Goal: Task Accomplishment & Management: Use online tool/utility

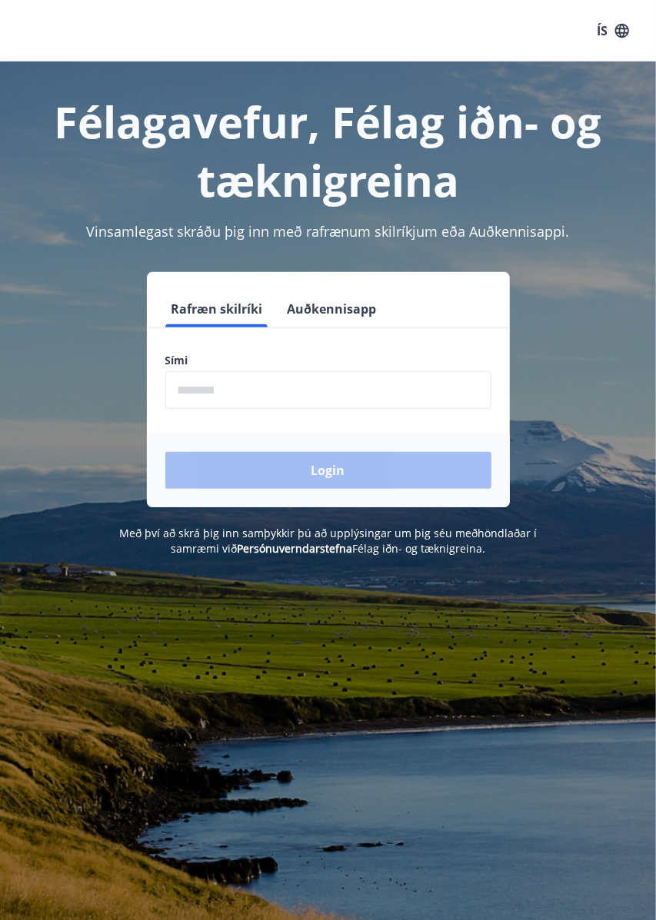
click at [234, 394] on input "phone" at bounding box center [328, 390] width 326 height 38
type input "********"
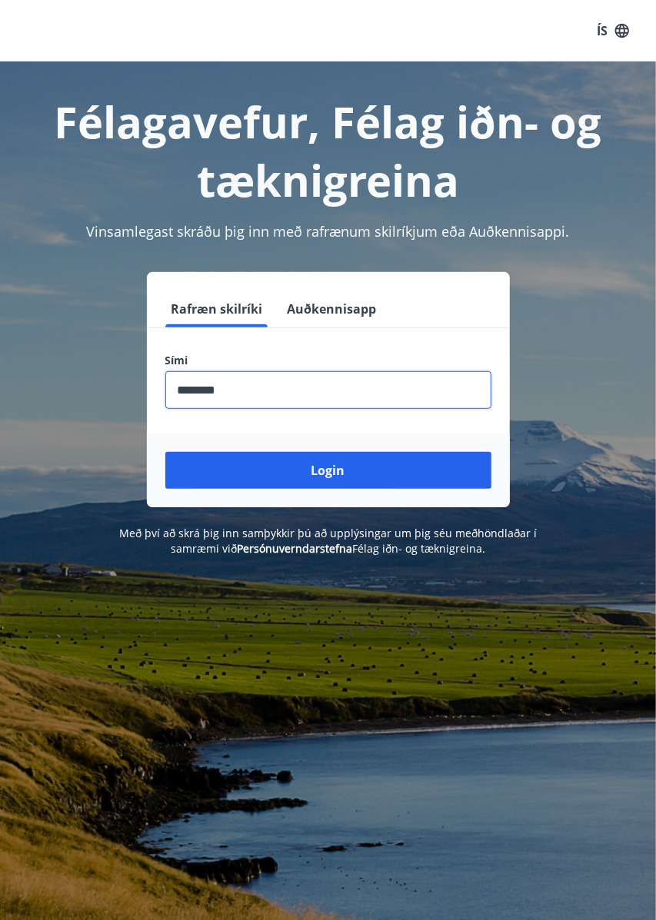
click at [321, 471] on button "Login" at bounding box center [328, 470] width 326 height 37
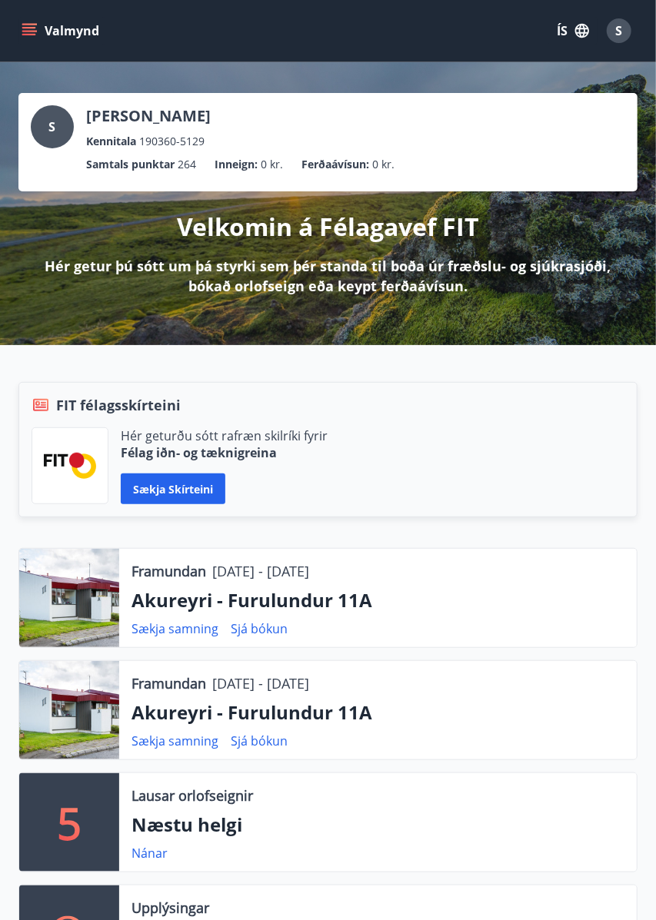
click at [264, 759] on div "Framundan [DATE] - [DATE] [GEOGRAPHIC_DATA] - Furulundur 11A Sækja samning Sjá …" at bounding box center [327, 710] width 619 height 100
click at [255, 739] on link "Sjá bókun" at bounding box center [259, 741] width 57 height 17
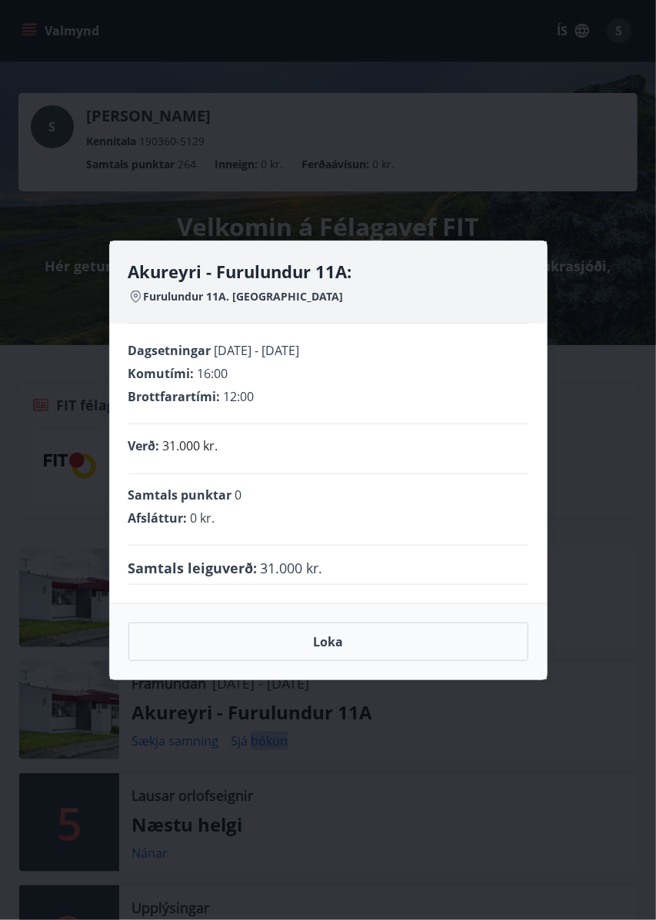
click at [400, 503] on div "Samtals punktar 0" at bounding box center [328, 495] width 400 height 17
click at [322, 661] on button "Loka" at bounding box center [328, 642] width 400 height 38
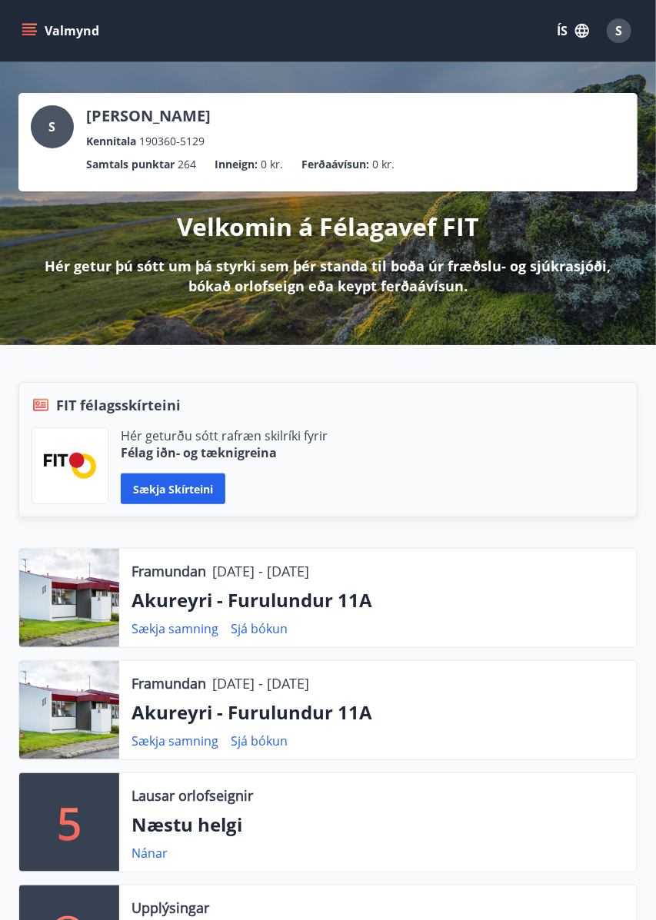
click at [181, 742] on link "Sækja samning" at bounding box center [174, 741] width 87 height 17
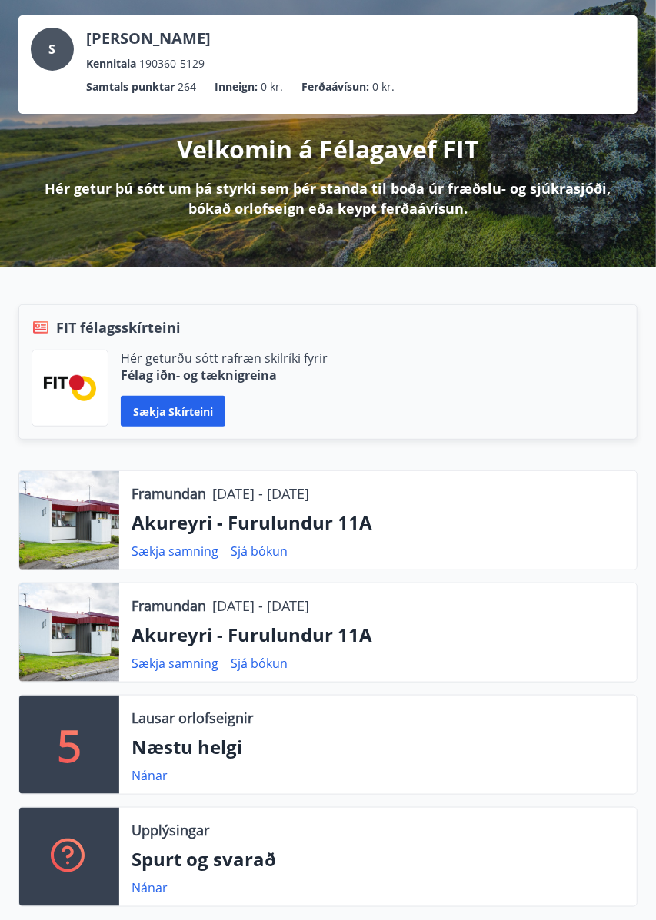
scroll to position [80, 0]
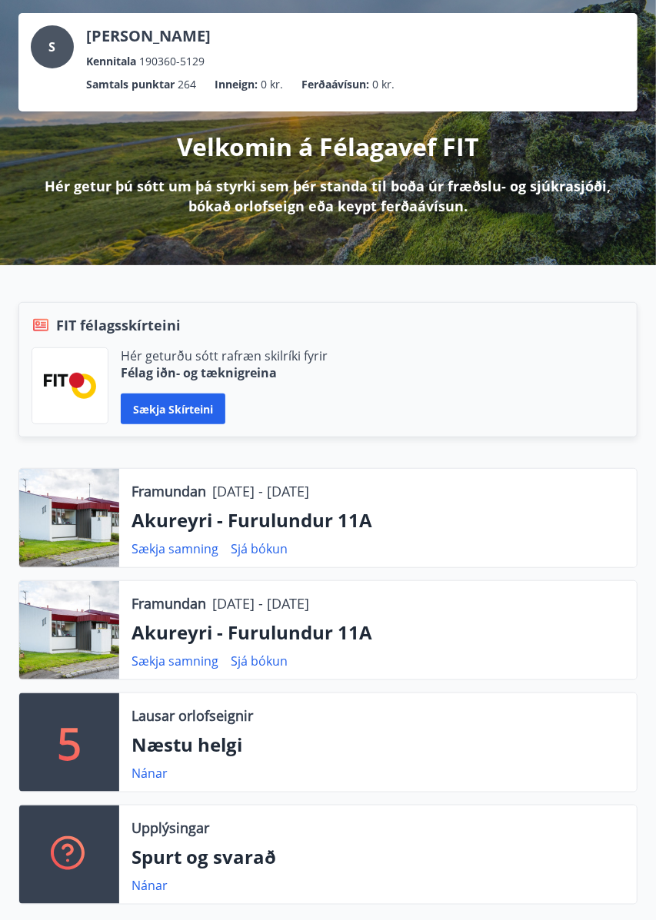
click at [185, 626] on p "Akureyri - Furulundur 11A" at bounding box center [377, 633] width 493 height 26
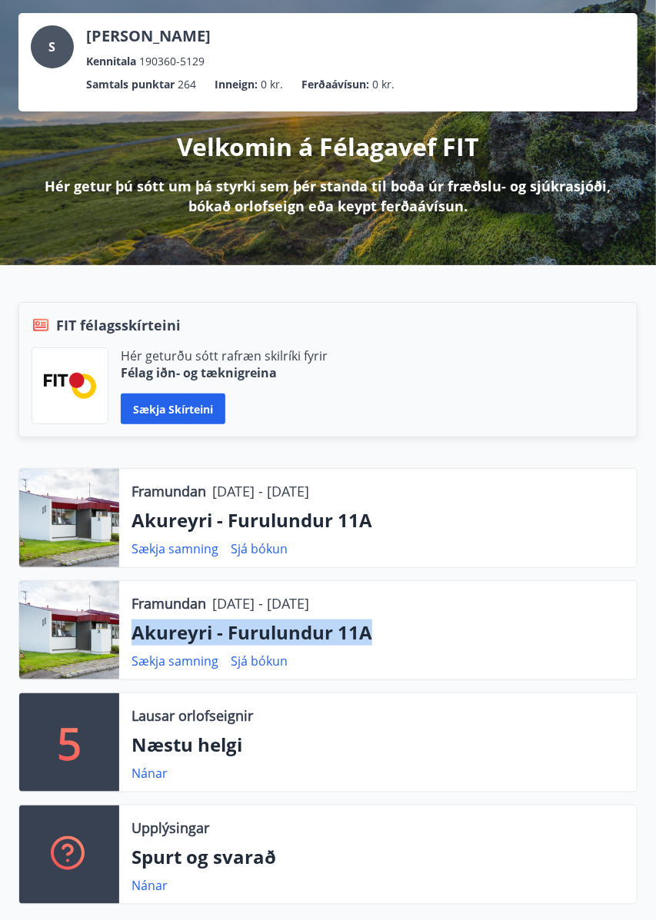
click at [194, 663] on link "Sækja samning" at bounding box center [174, 661] width 87 height 17
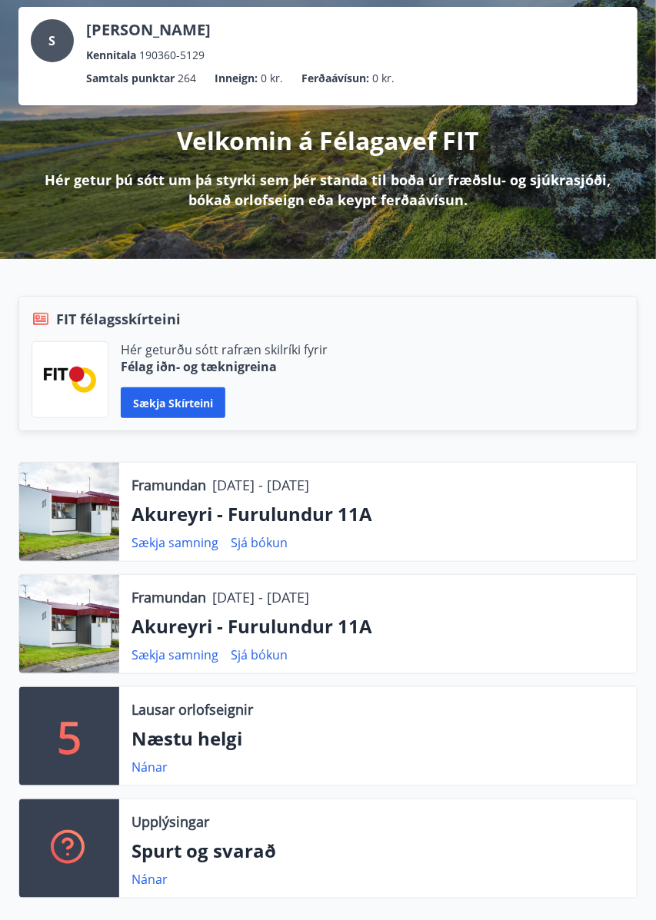
scroll to position [0, 0]
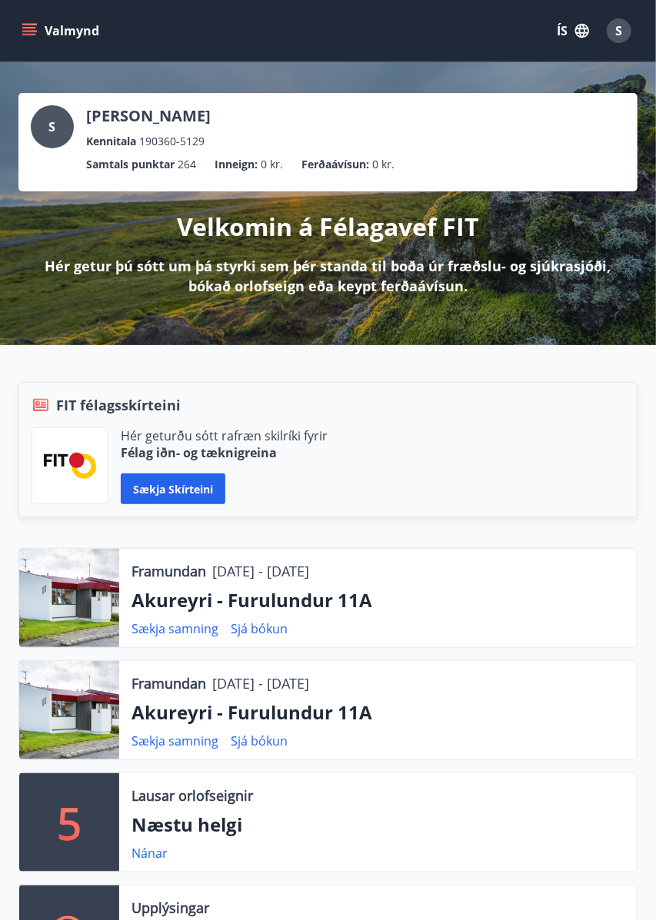
click at [254, 630] on link "Sjá bókun" at bounding box center [259, 628] width 57 height 17
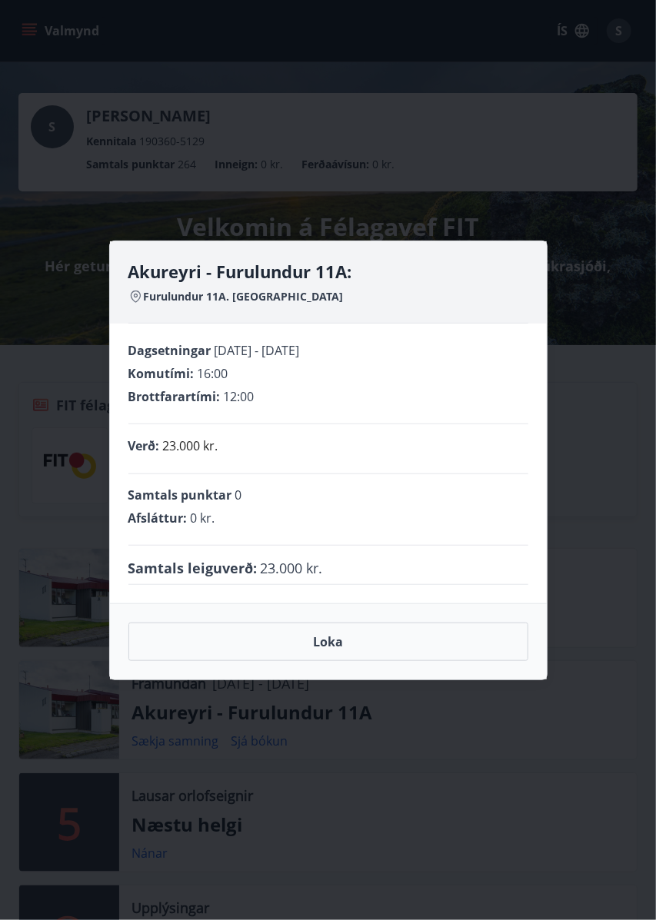
click at [241, 298] on span "Furulundur 11A. [GEOGRAPHIC_DATA]" at bounding box center [244, 296] width 200 height 15
click at [216, 280] on h4 "Akureyri - Furulundur 11A:" at bounding box center [328, 271] width 400 height 23
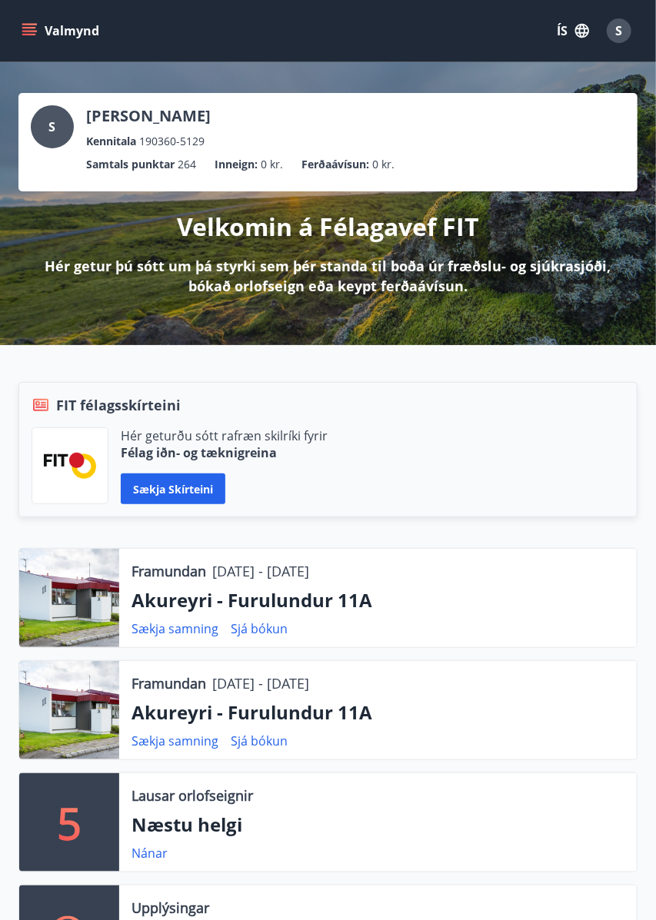
click at [256, 740] on link "Sjá bókun" at bounding box center [259, 741] width 57 height 17
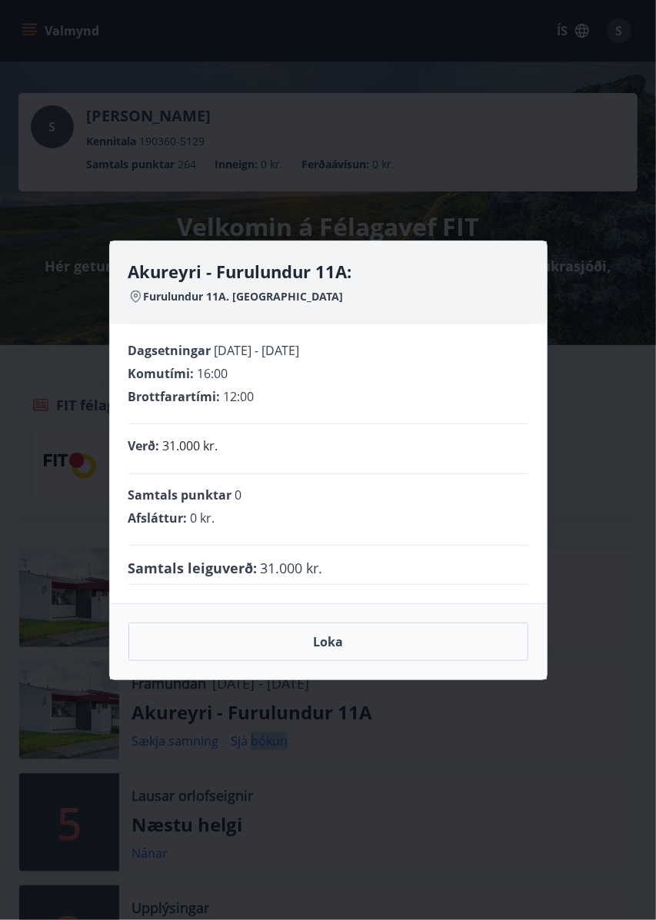
click at [326, 723] on div "Akureyri - Furulundur 11A: Furulundur 11A. 600 Akureyri Dagsetningar [DATE] - […" at bounding box center [328, 460] width 656 height 920
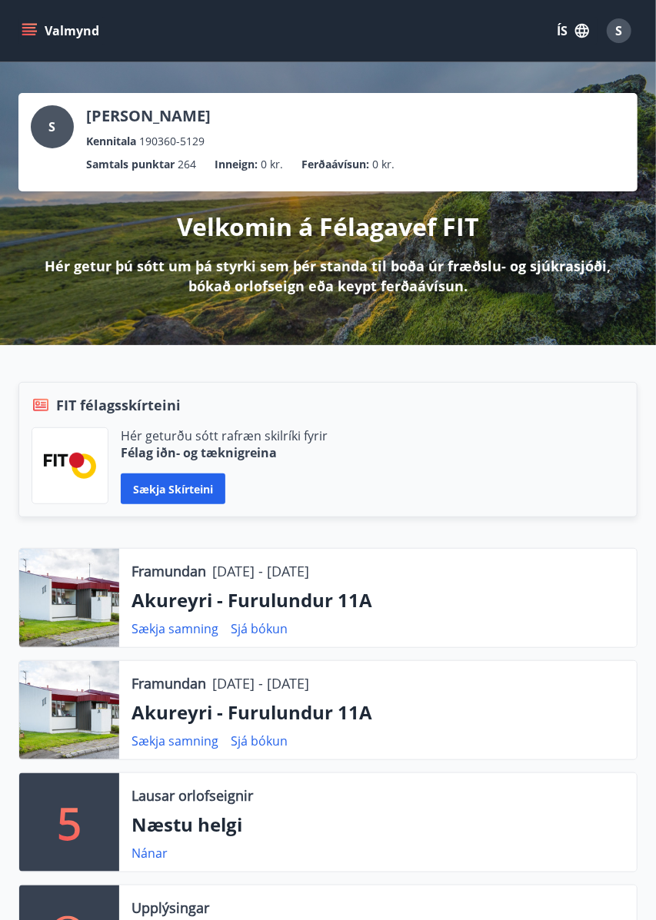
click at [204, 650] on div "Framundan [DATE] - [DATE] [GEOGRAPHIC_DATA] - Furulundur 11A Sækja samning Sjá …" at bounding box center [318, 772] width 637 height 449
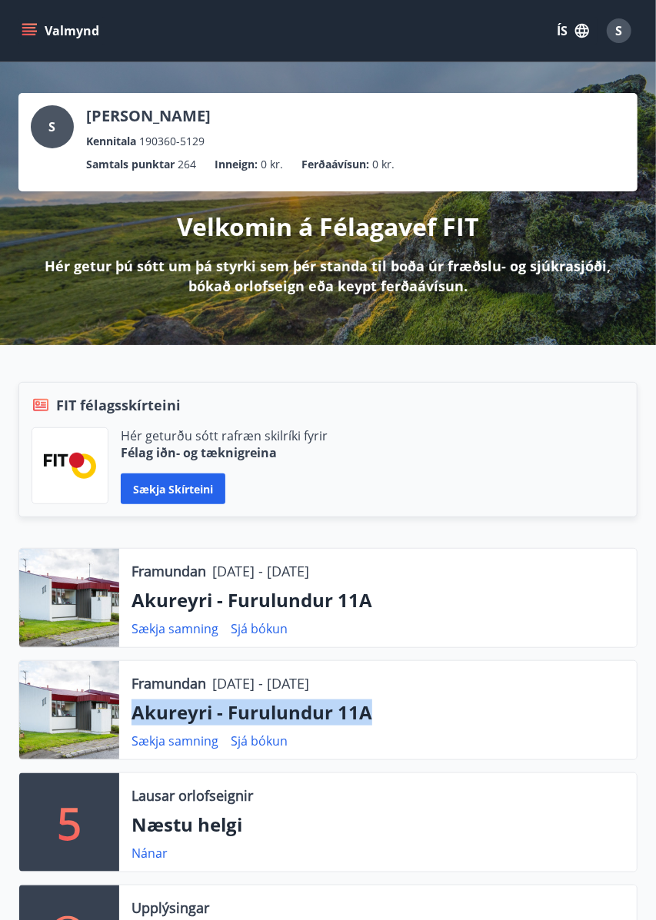
click at [25, 40] on button "Valmynd" at bounding box center [61, 31] width 87 height 28
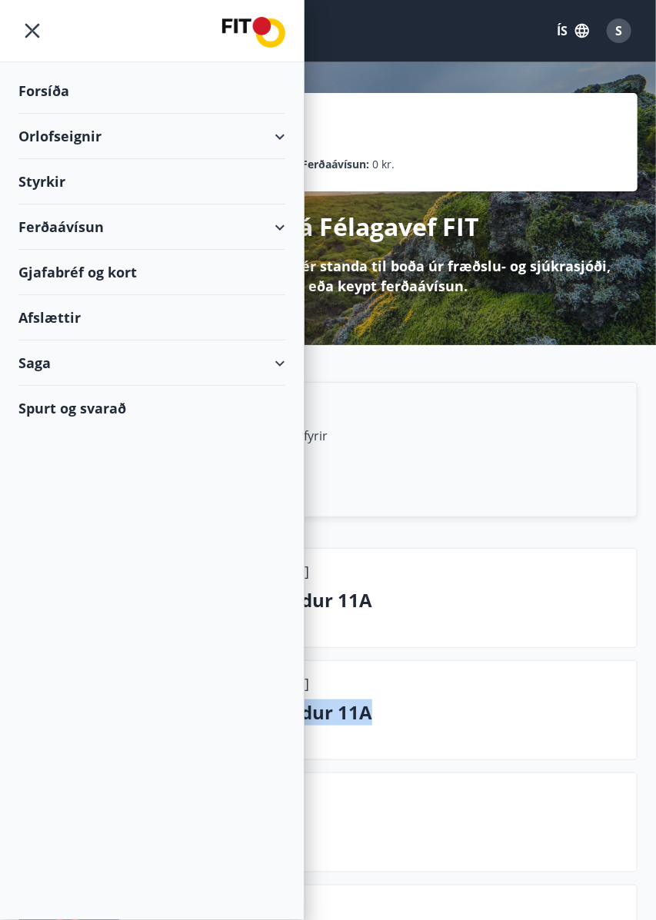
click at [32, 142] on div "Orlofseignir" at bounding box center [151, 136] width 267 height 45
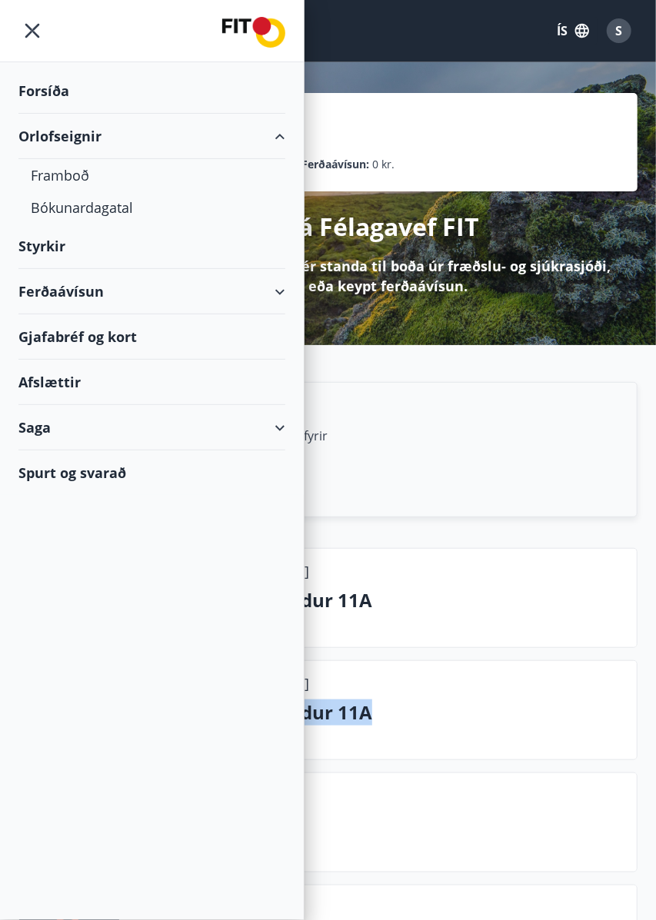
click at [98, 211] on div "Bókunardagatal" at bounding box center [152, 207] width 242 height 32
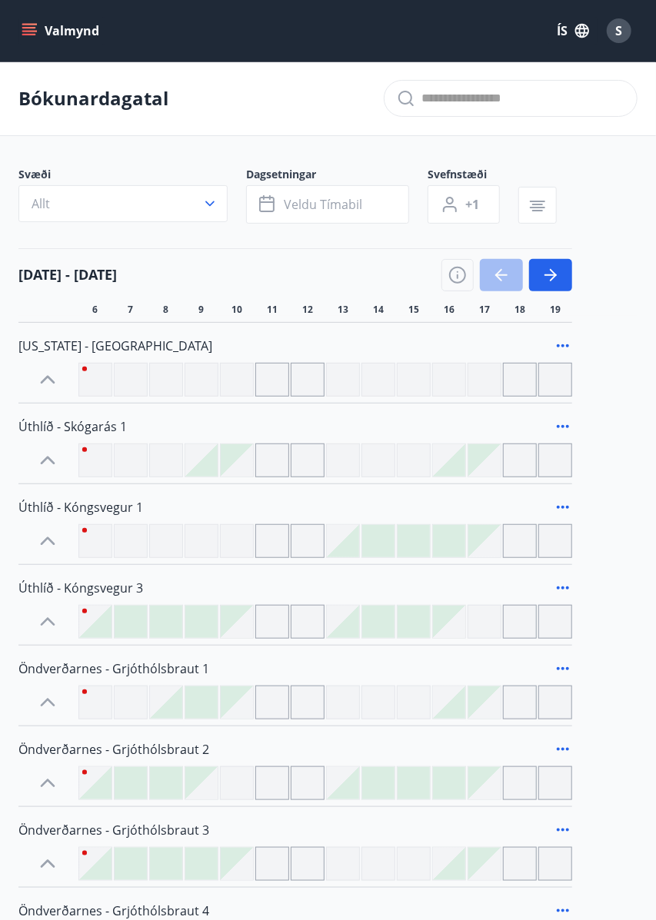
click at [500, 101] on input "text" at bounding box center [522, 98] width 203 height 25
type input "**********"
click at [540, 105] on input "text" at bounding box center [522, 98] width 203 height 25
type input "**********"
click at [410, 104] on icon at bounding box center [405, 98] width 15 height 15
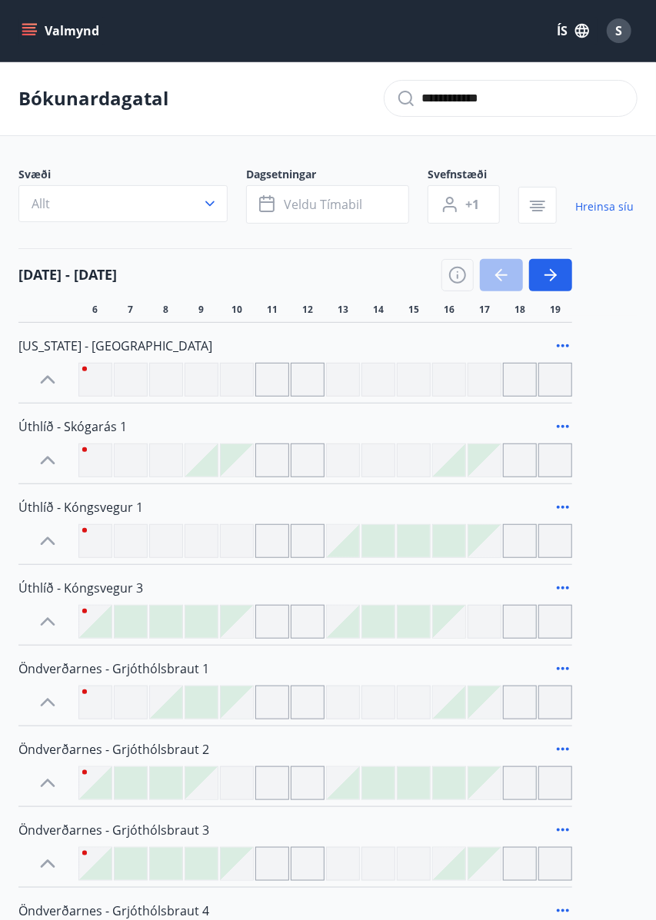
click at [616, 40] on div "S" at bounding box center [618, 30] width 25 height 25
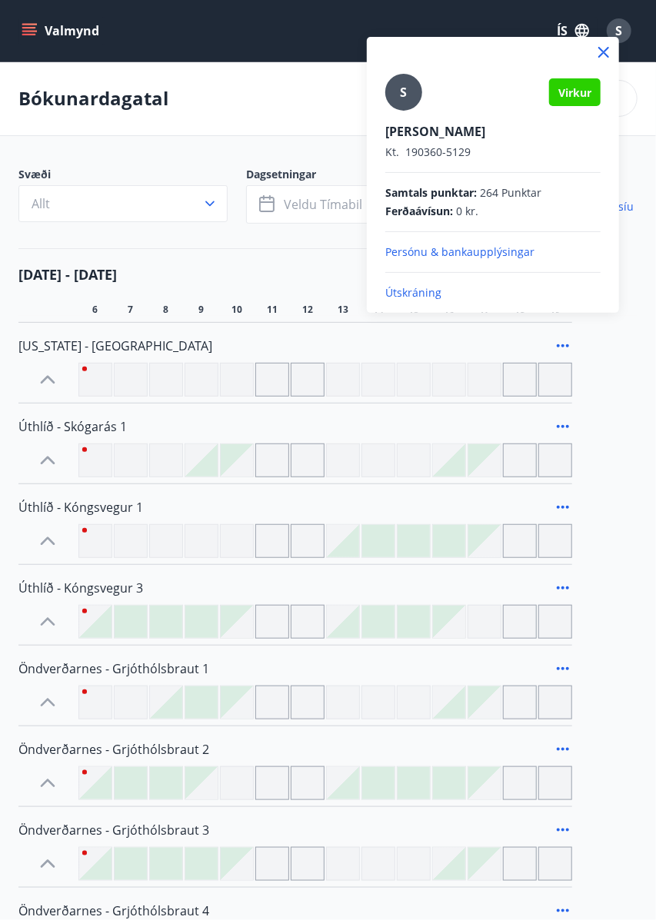
click at [58, 43] on div at bounding box center [328, 460] width 656 height 920
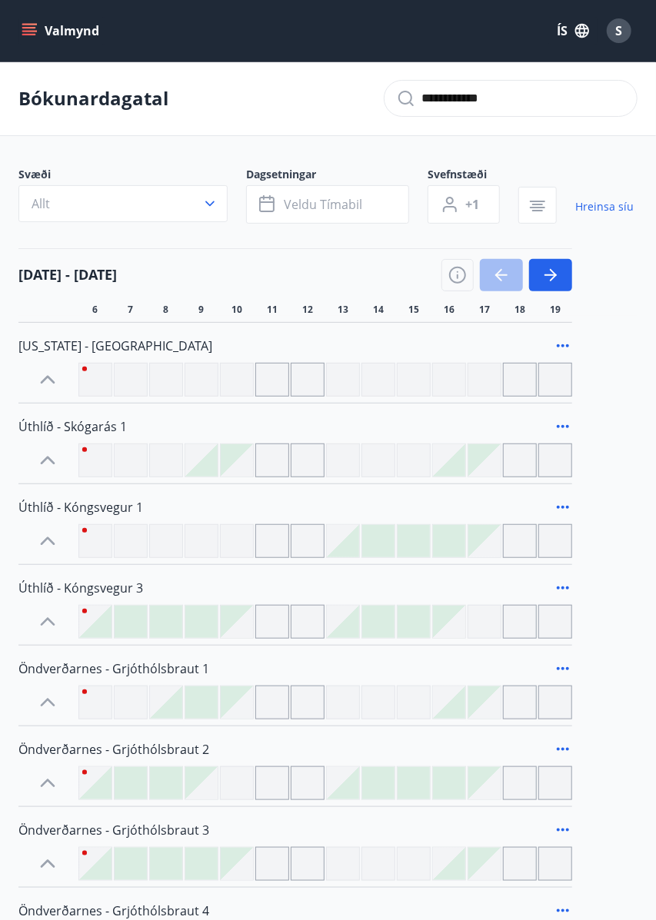
click at [68, 40] on button "Valmynd" at bounding box center [61, 31] width 87 height 28
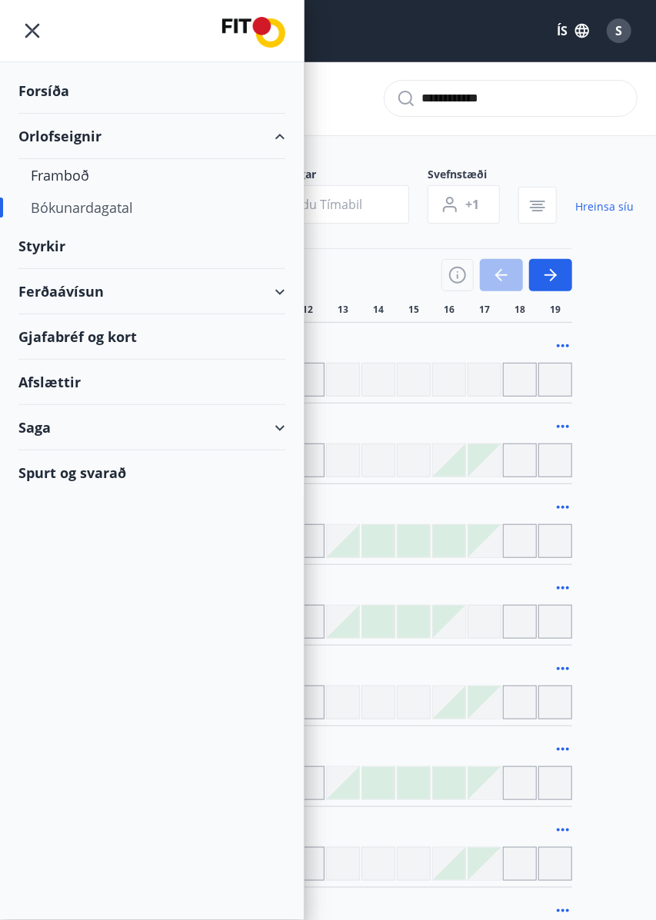
click at [119, 224] on div "Styrkir" at bounding box center [151, 246] width 267 height 45
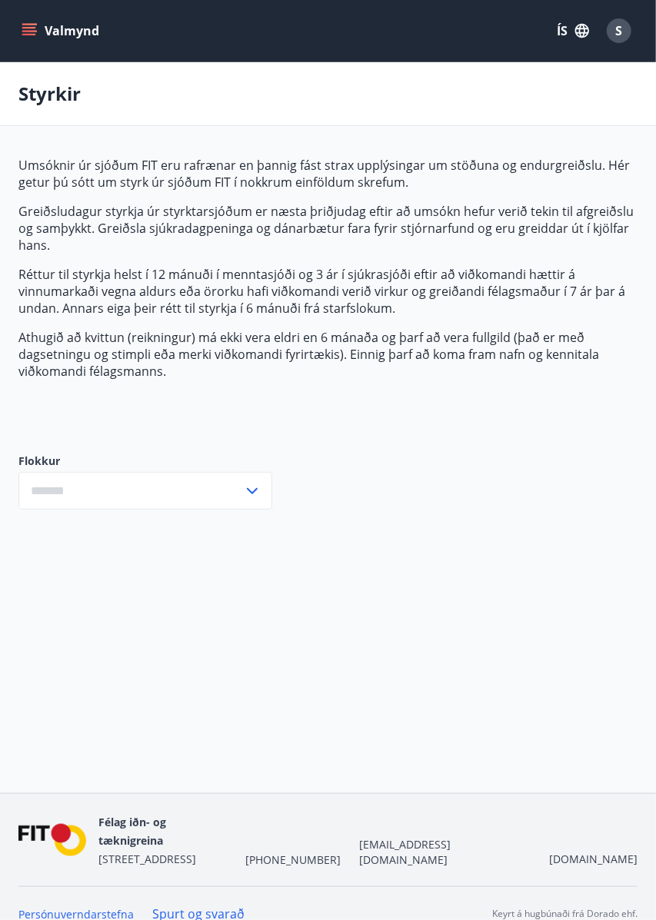
type input "***"
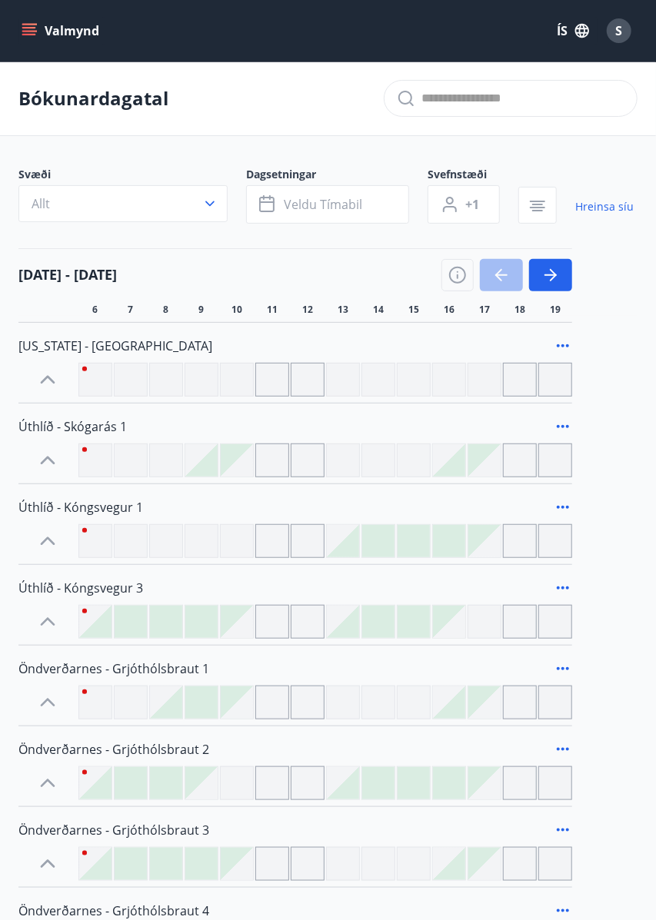
click at [60, 42] on button "Valmynd" at bounding box center [61, 31] width 87 height 28
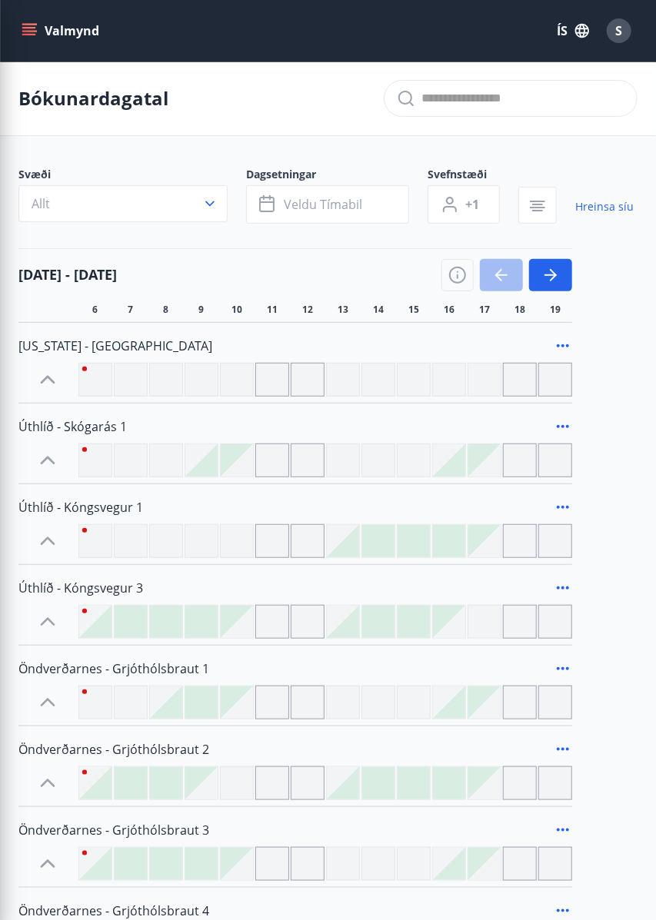
click at [26, 38] on icon "menu" at bounding box center [29, 30] width 15 height 15
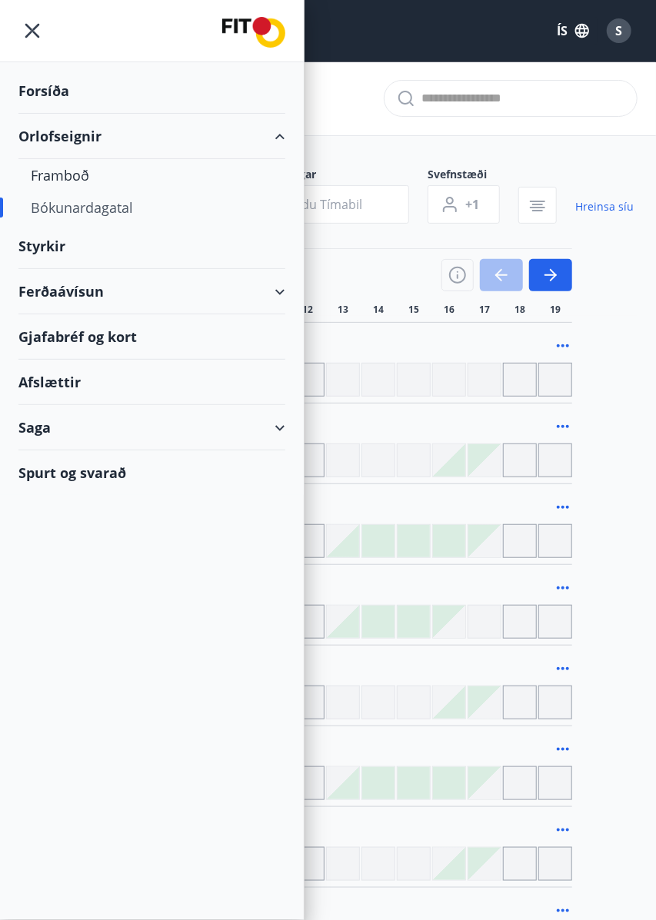
click at [65, 477] on div "Spurt og svarað" at bounding box center [151, 472] width 267 height 45
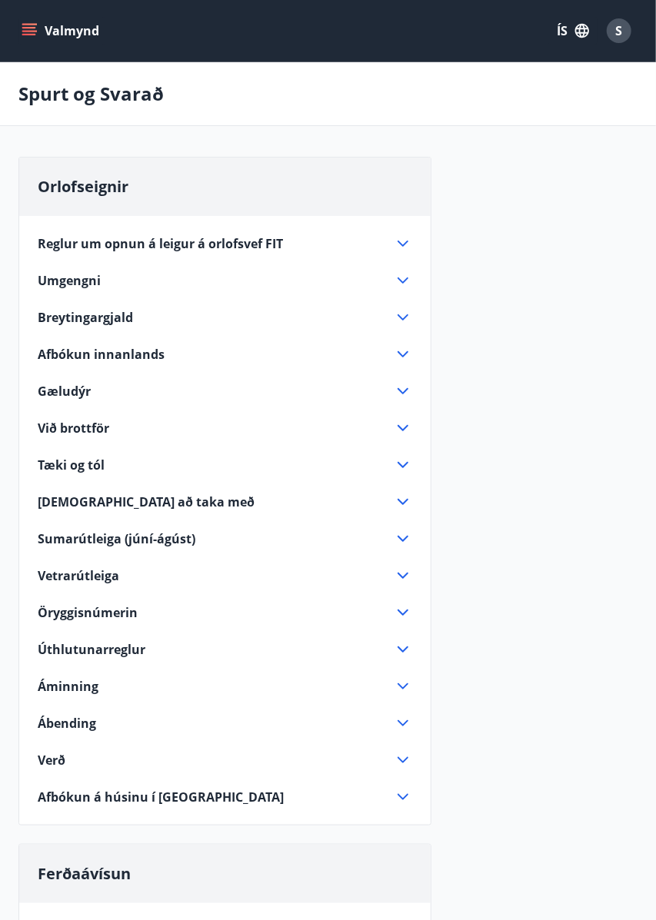
click at [141, 359] on span "Afbókun innanlands" at bounding box center [101, 354] width 127 height 17
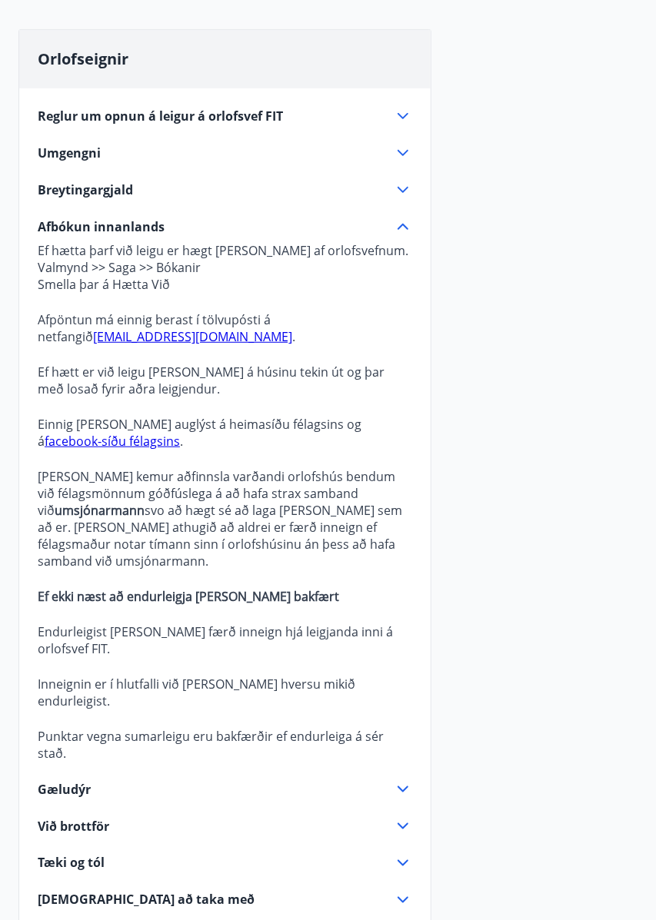
scroll to position [125, 0]
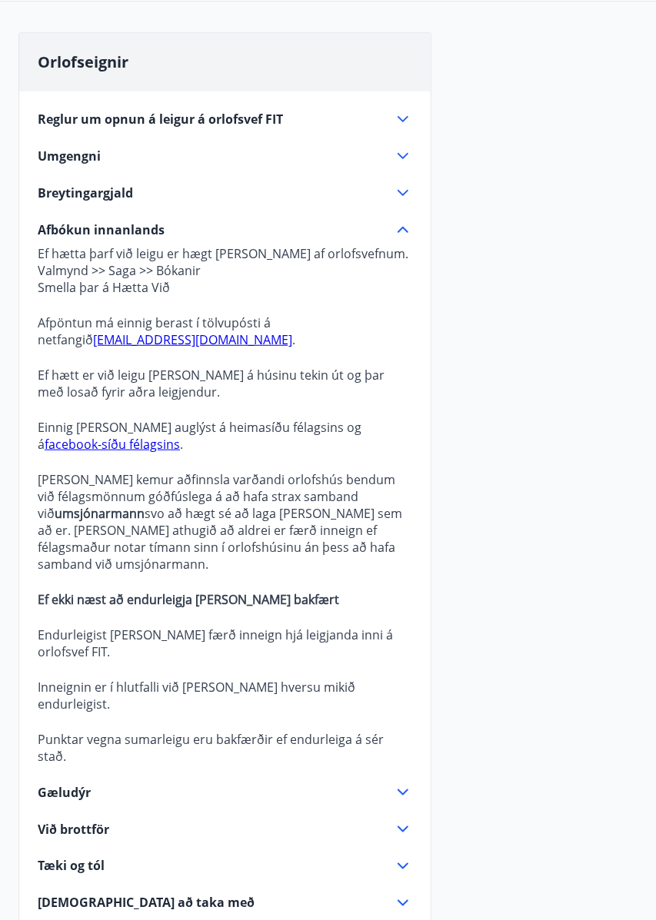
click at [178, 274] on p "Valmynd >> Saga >> Bókanir" at bounding box center [225, 270] width 374 height 17
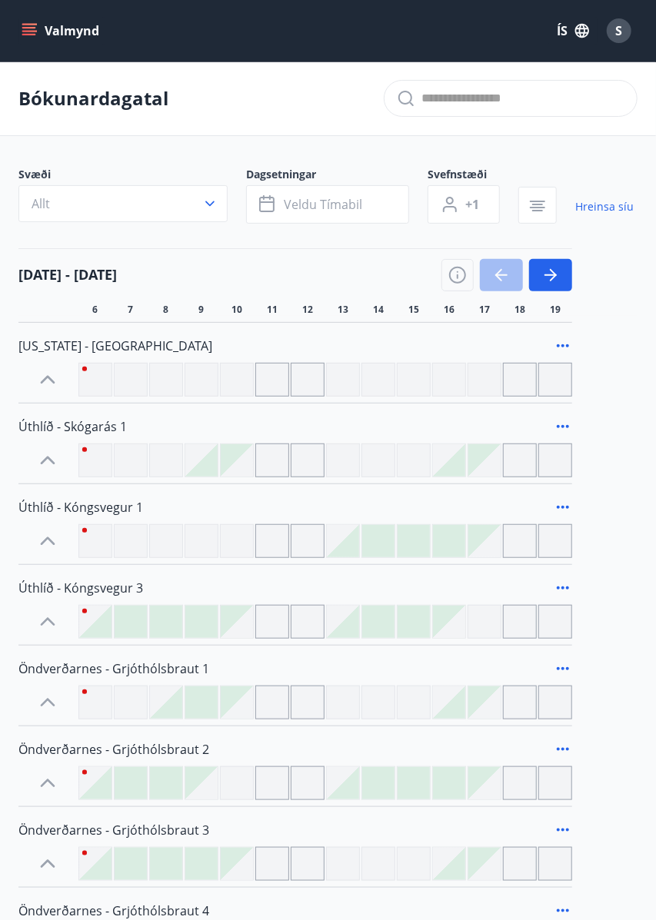
click at [484, 103] on input "text" at bounding box center [522, 98] width 203 height 25
type input "*********"
click at [403, 108] on div "*********" at bounding box center [511, 98] width 254 height 37
click at [407, 107] on icon at bounding box center [406, 98] width 18 height 18
click at [26, 29] on icon "menu" at bounding box center [29, 30] width 15 height 15
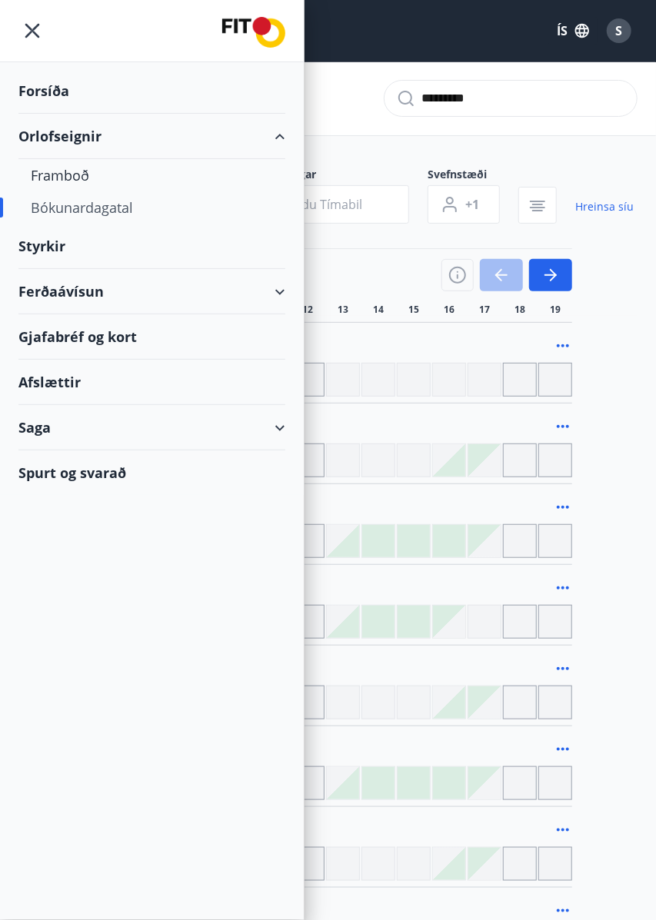
click at [53, 206] on div "Bókunardagatal" at bounding box center [152, 207] width 242 height 32
click at [114, 214] on div "Bókunardagatal" at bounding box center [152, 207] width 242 height 32
click at [107, 211] on div "Bókunardagatal" at bounding box center [152, 207] width 242 height 32
click at [100, 217] on div "Bókunardagatal" at bounding box center [152, 207] width 242 height 32
click at [75, 216] on div "Bókunardagatal" at bounding box center [152, 207] width 242 height 32
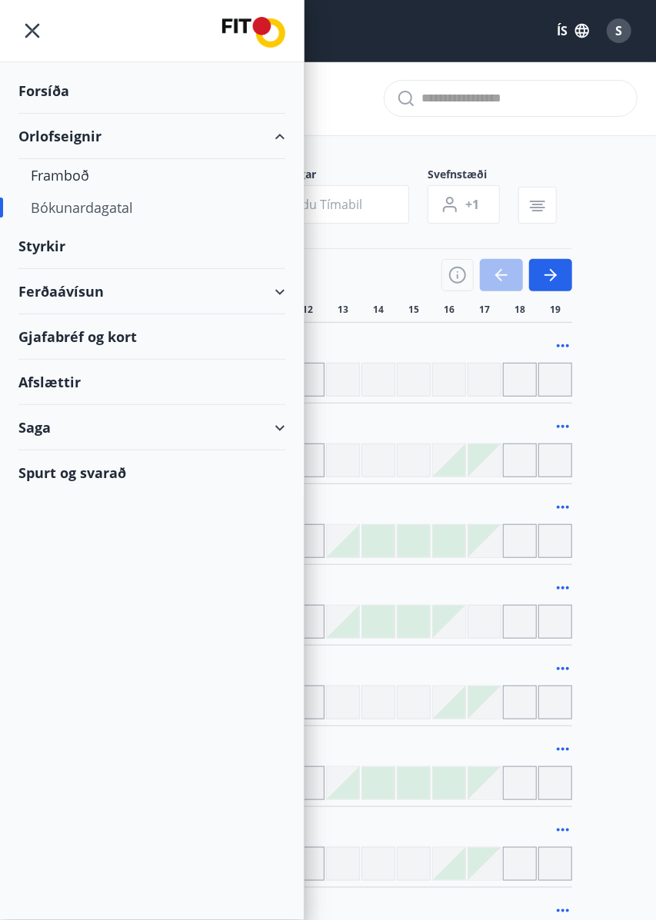
click at [87, 215] on div "Bókunardagatal" at bounding box center [152, 207] width 242 height 32
click at [45, 178] on div "Framboð" at bounding box center [152, 175] width 242 height 32
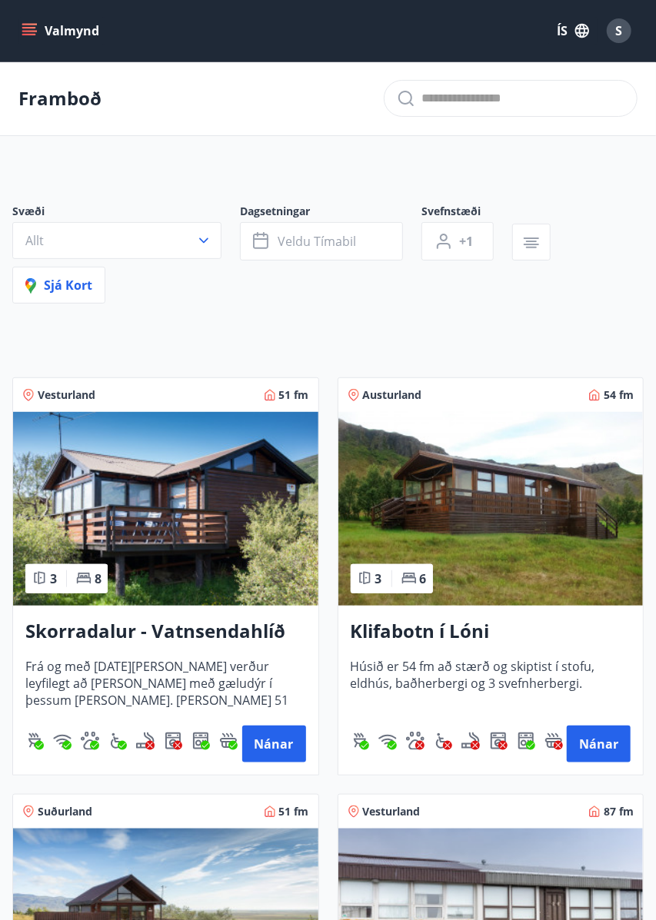
click at [31, 41] on button "Valmynd" at bounding box center [61, 31] width 87 height 28
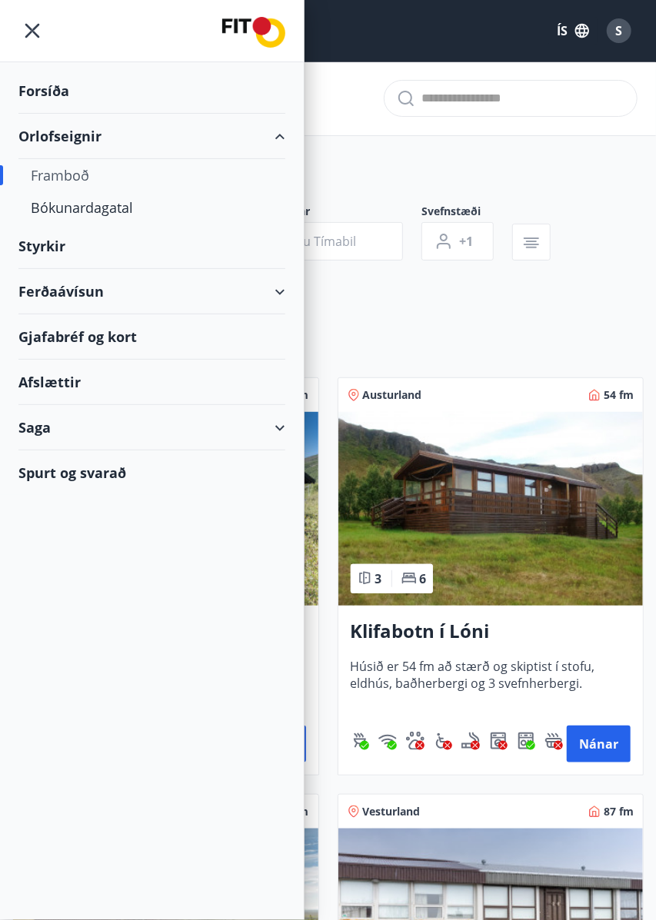
click at [112, 220] on div "Bókunardagatal" at bounding box center [152, 207] width 242 height 32
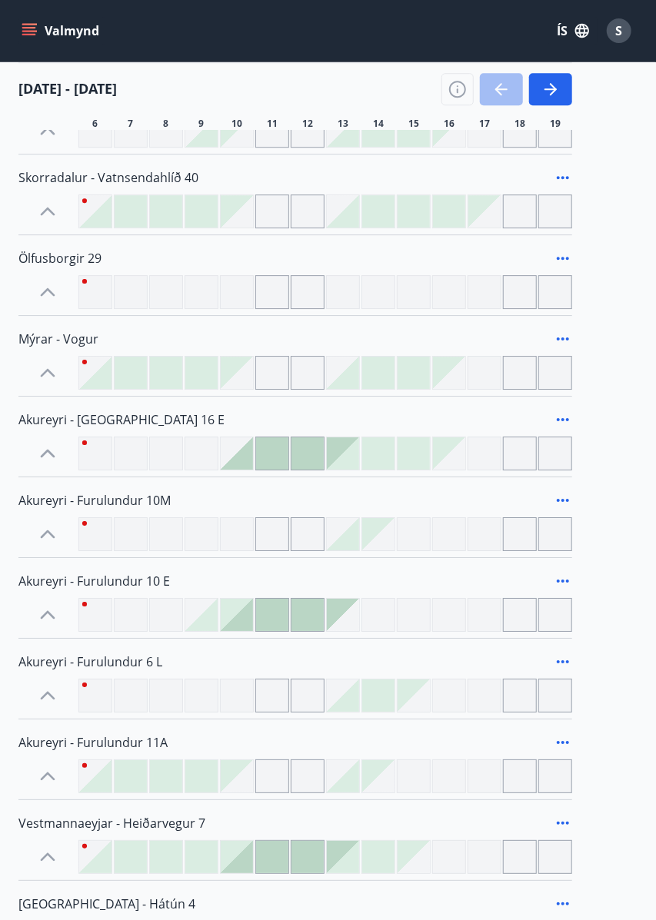
scroll to position [2162, 0]
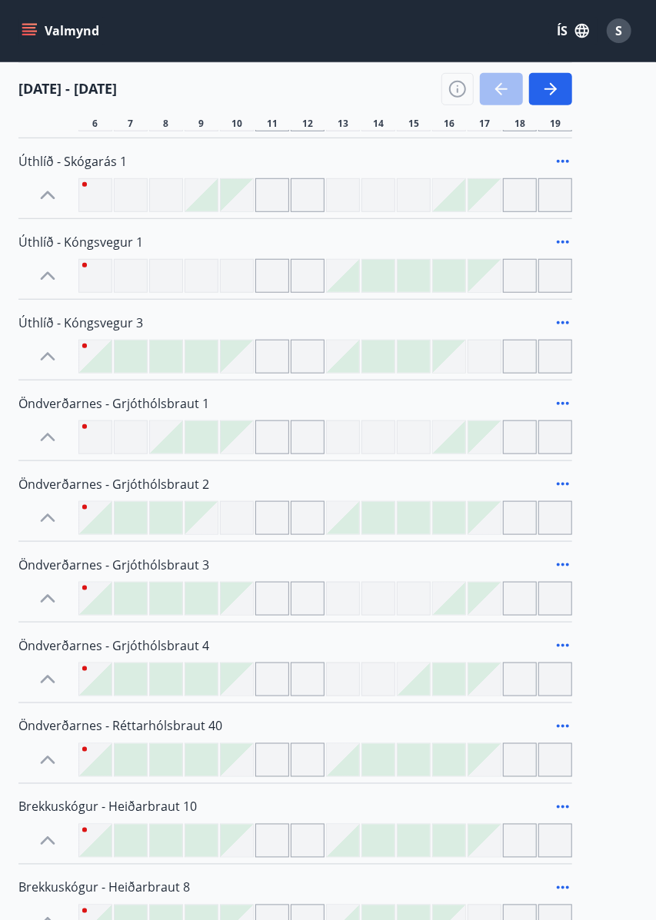
scroll to position [263, 0]
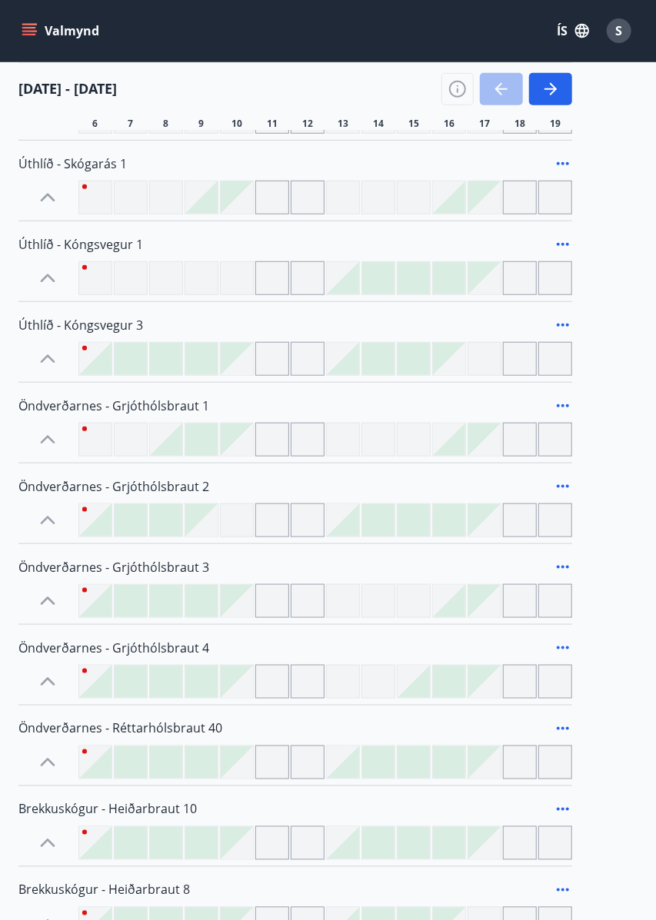
click at [541, 95] on icon "button" at bounding box center [550, 89] width 18 height 18
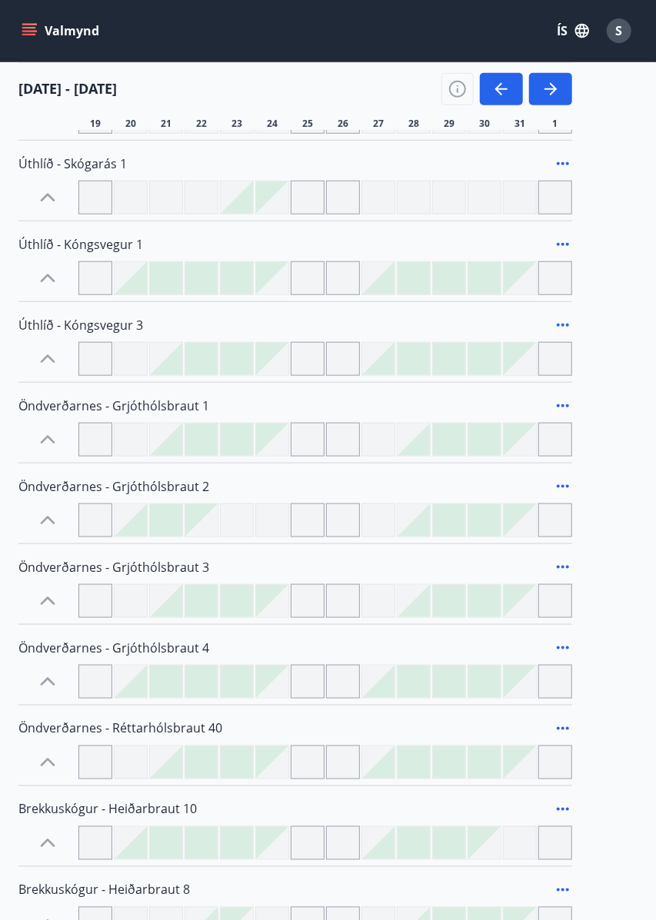
click at [28, 34] on icon "menu" at bounding box center [29, 35] width 14 height 2
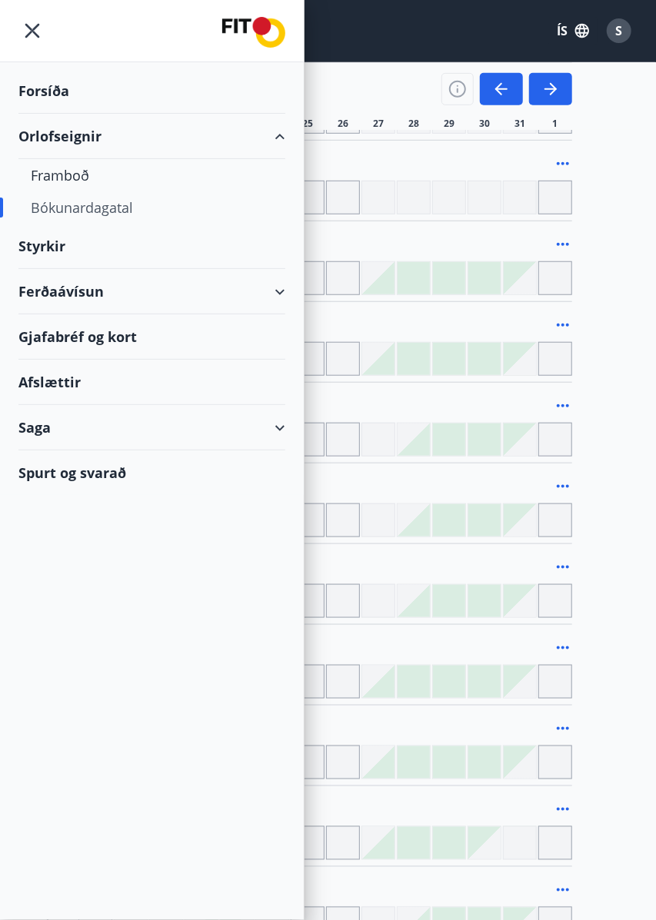
click at [48, 141] on div "Orlofseignir" at bounding box center [151, 136] width 267 height 45
click at [41, 137] on div "Orlofseignir" at bounding box center [151, 136] width 267 height 45
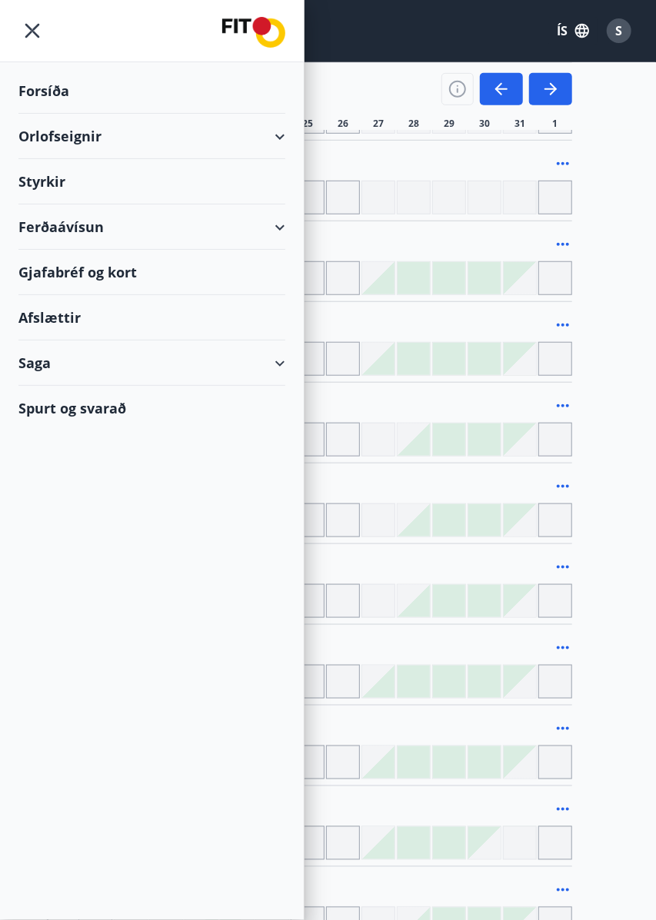
click at [278, 147] on div "Orlofseignir" at bounding box center [151, 136] width 267 height 45
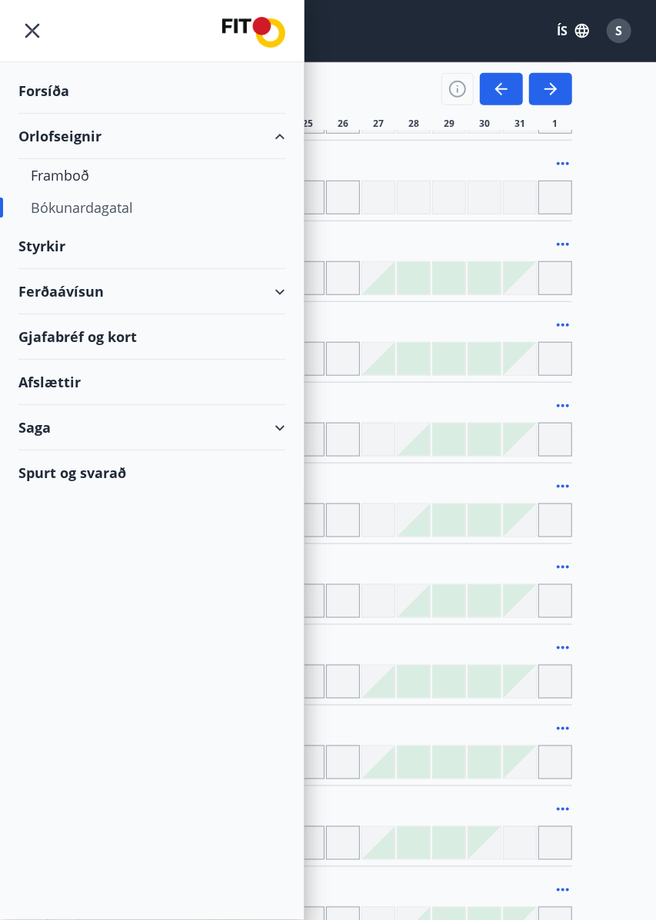
click at [41, 91] on div "Forsíða" at bounding box center [151, 90] width 267 height 45
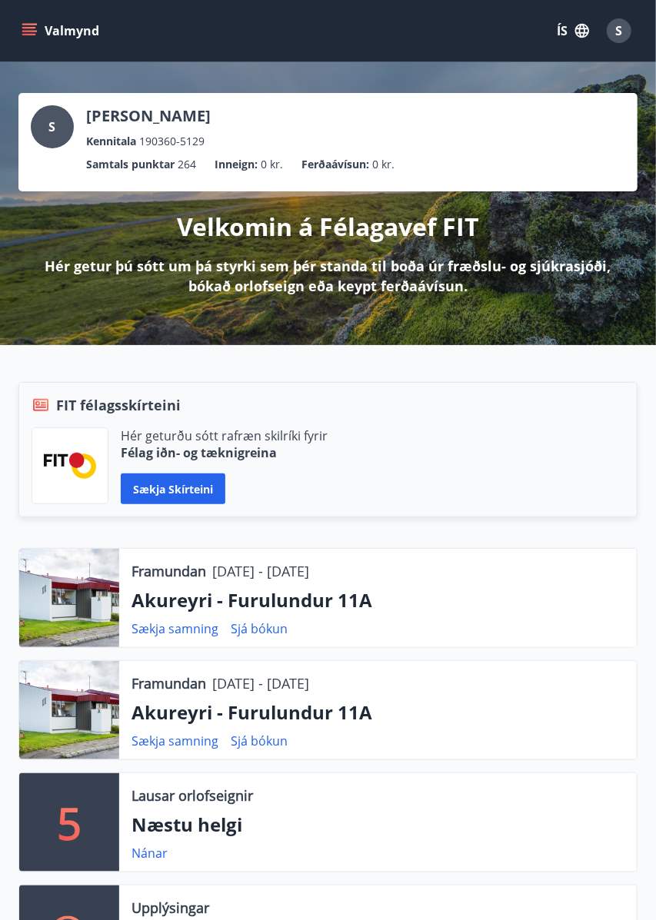
click at [28, 34] on icon "menu" at bounding box center [29, 35] width 14 height 2
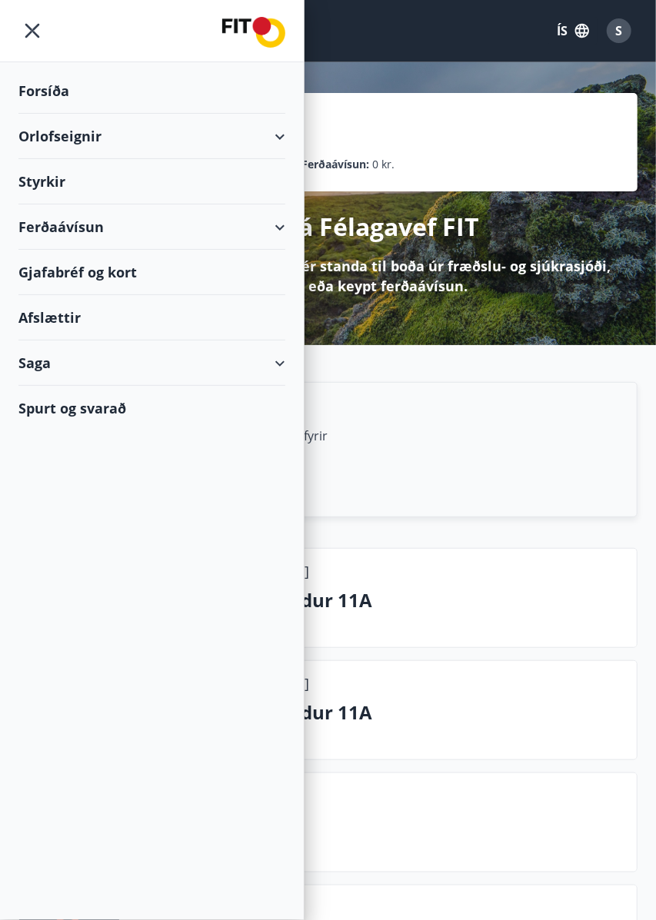
click at [275, 143] on div "Orlofseignir" at bounding box center [151, 136] width 267 height 45
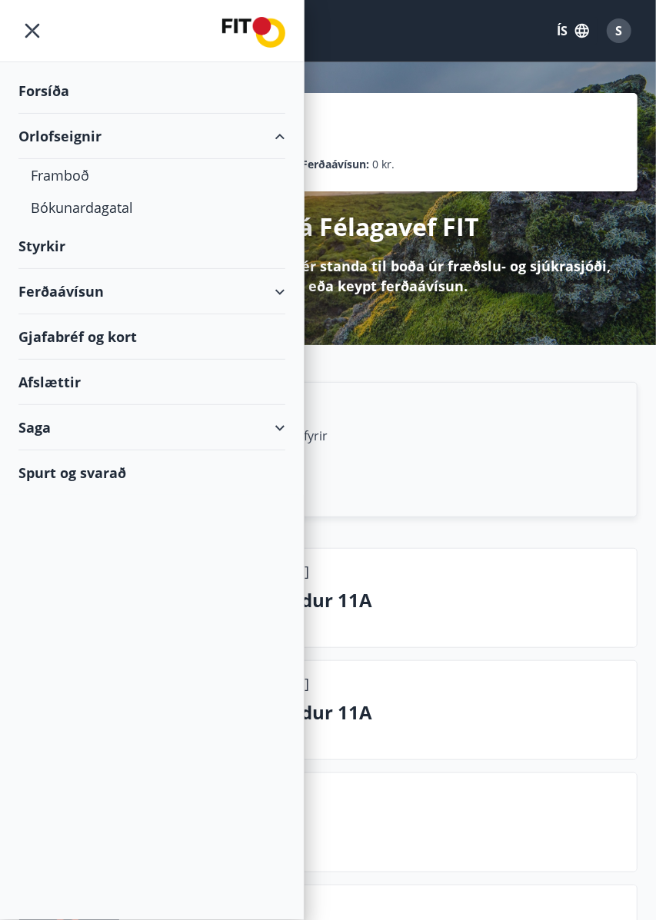
click at [118, 217] on div "Bókunardagatal" at bounding box center [152, 207] width 242 height 32
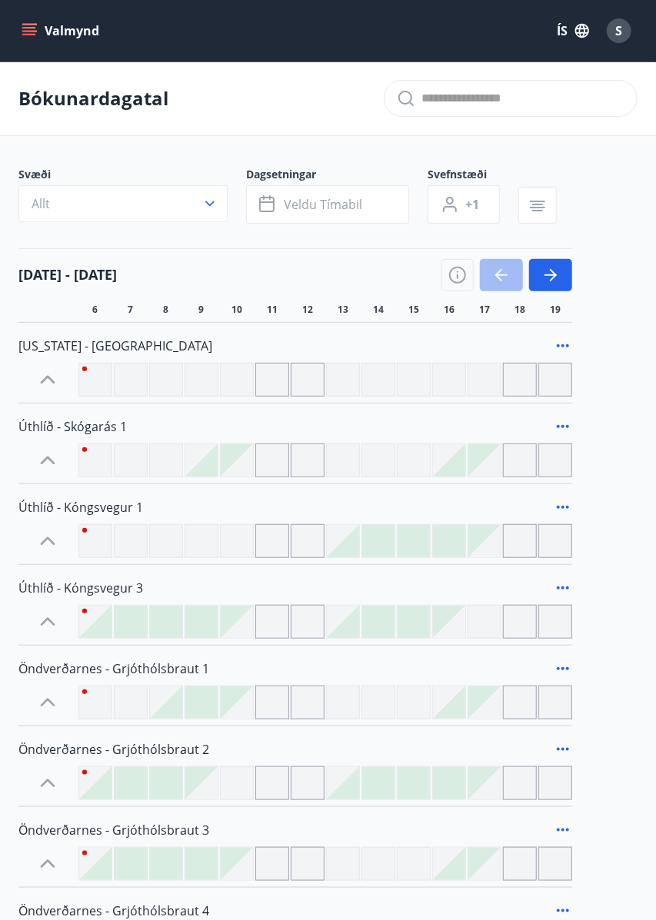
click at [199, 208] on button "Allt" at bounding box center [122, 203] width 209 height 37
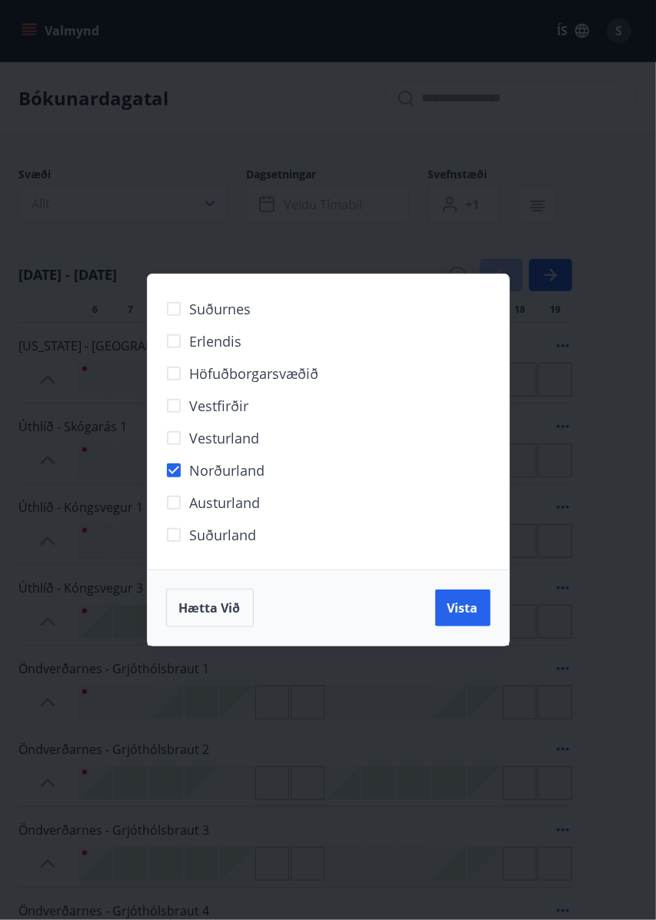
click at [468, 601] on span "Vista" at bounding box center [462, 608] width 31 height 17
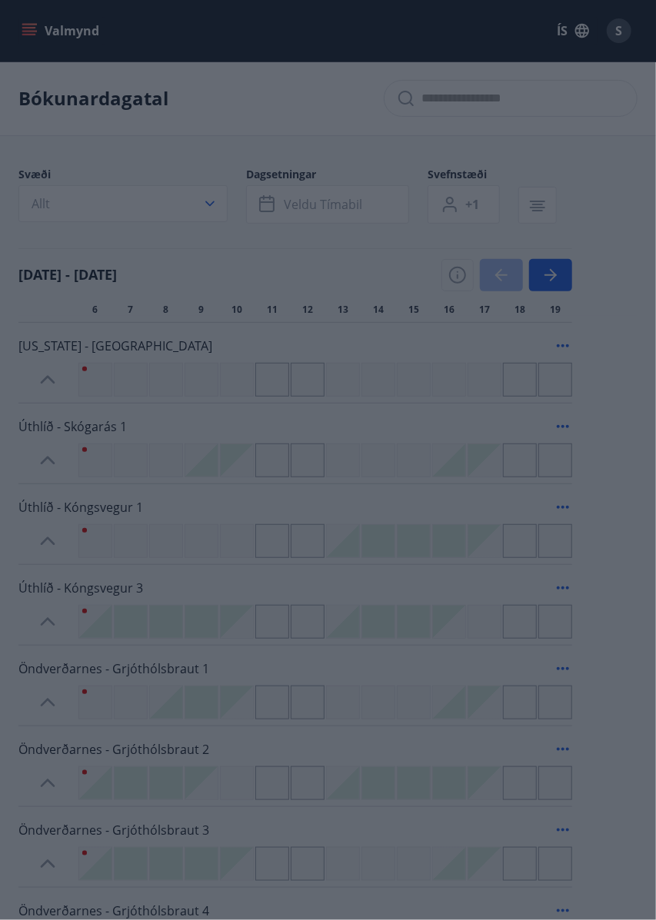
click at [462, 606] on div "Hætta við Vista" at bounding box center [328, 608] width 324 height 38
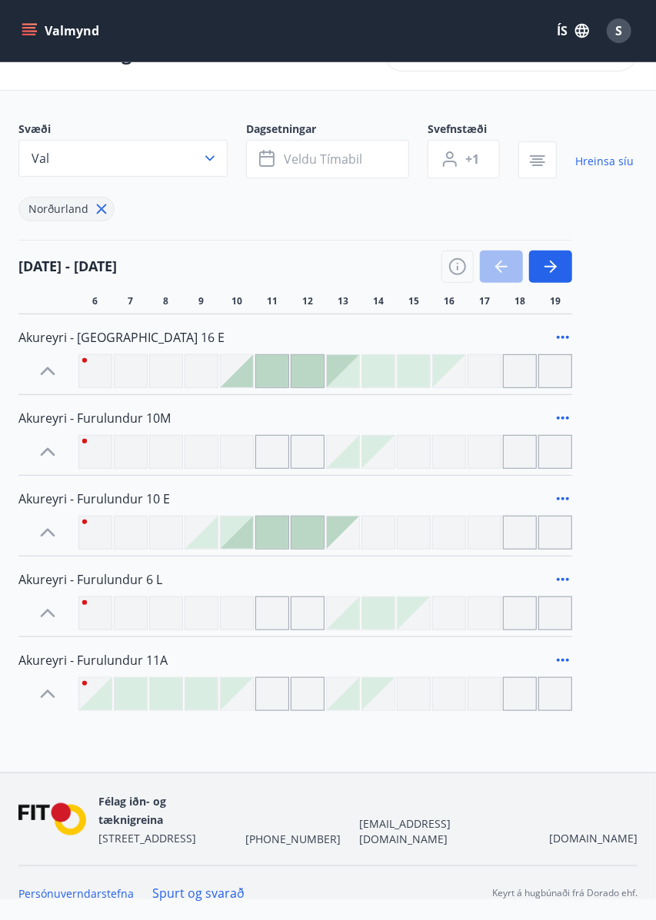
scroll to position [75, 0]
click at [563, 659] on icon at bounding box center [563, 660] width 12 height 3
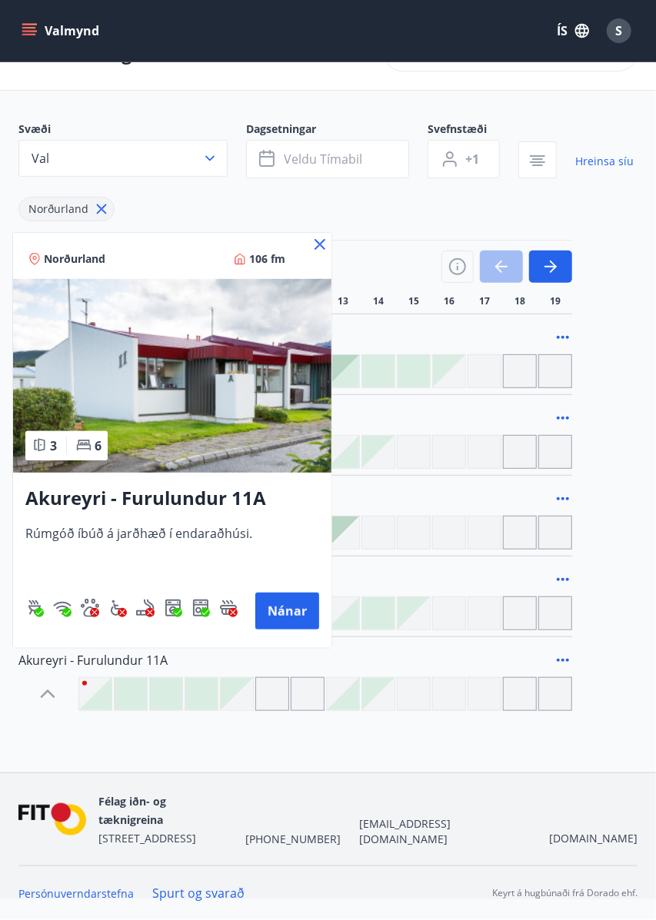
click at [274, 605] on button "Nánar" at bounding box center [287, 611] width 64 height 37
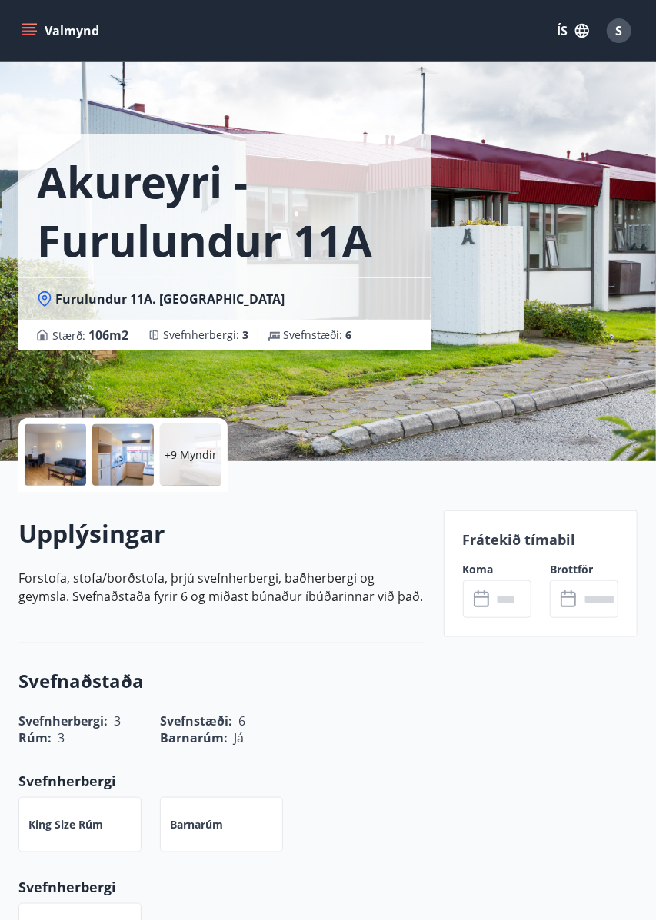
click at [521, 543] on p "Frátekið tímabil" at bounding box center [540, 540] width 155 height 20
click at [493, 599] on input "text" at bounding box center [511, 599] width 39 height 38
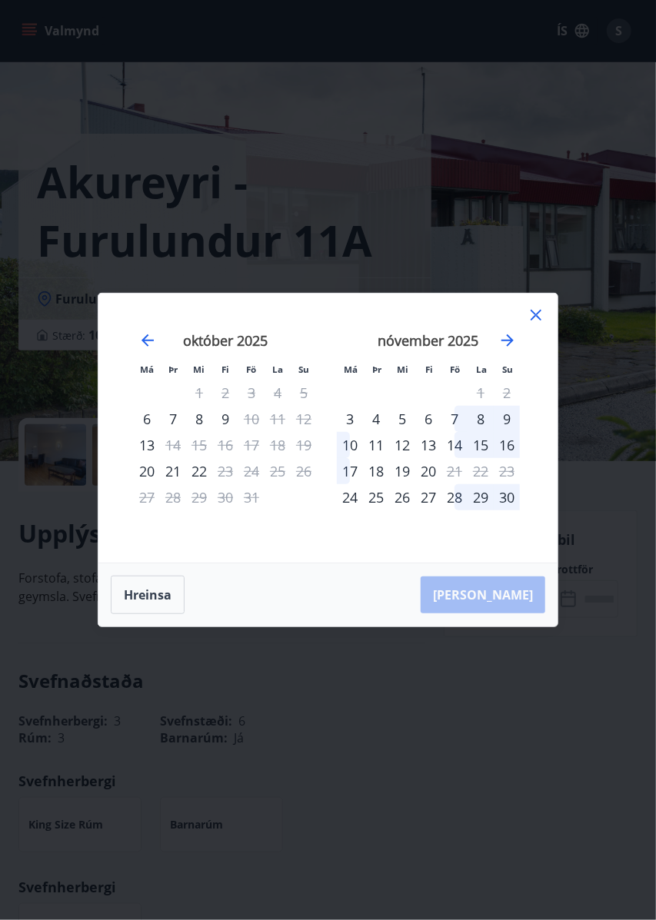
click at [536, 315] on icon at bounding box center [536, 315] width 2 height 2
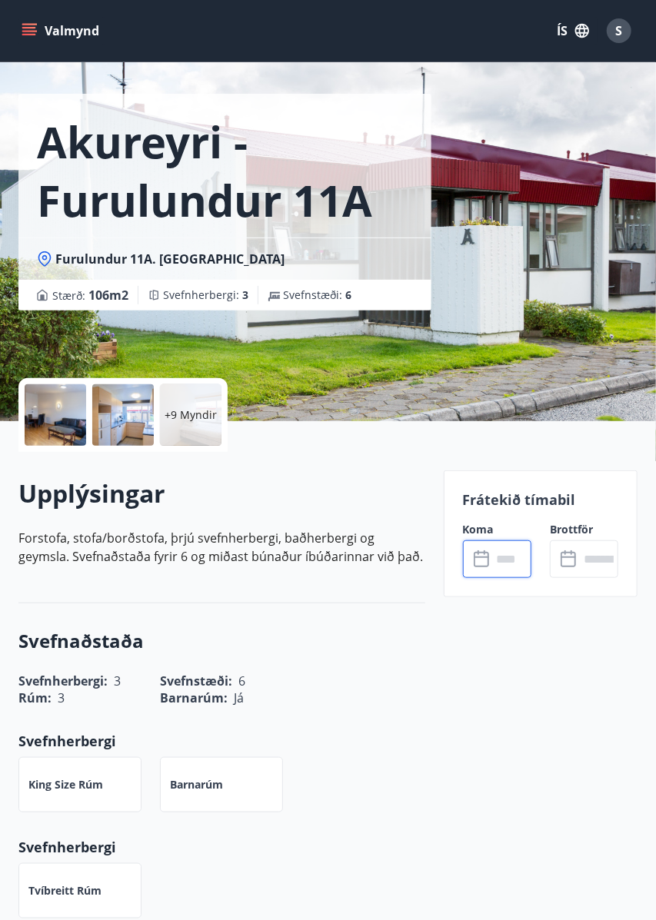
scroll to position [41, 0]
click at [42, 27] on button "Valmynd" at bounding box center [61, 31] width 87 height 28
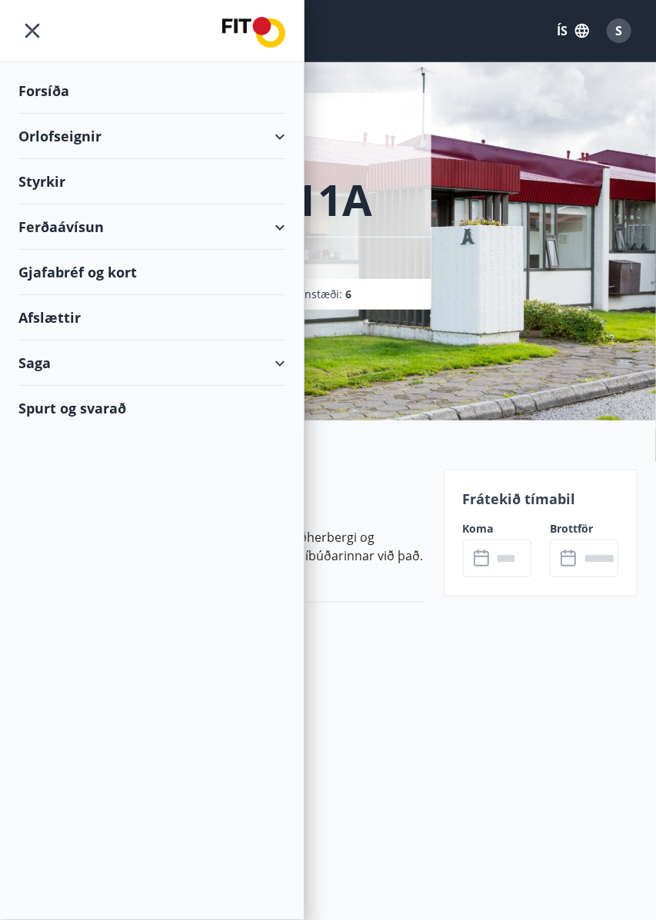
click at [273, 135] on div "Orlofseignir" at bounding box center [151, 136] width 267 height 45
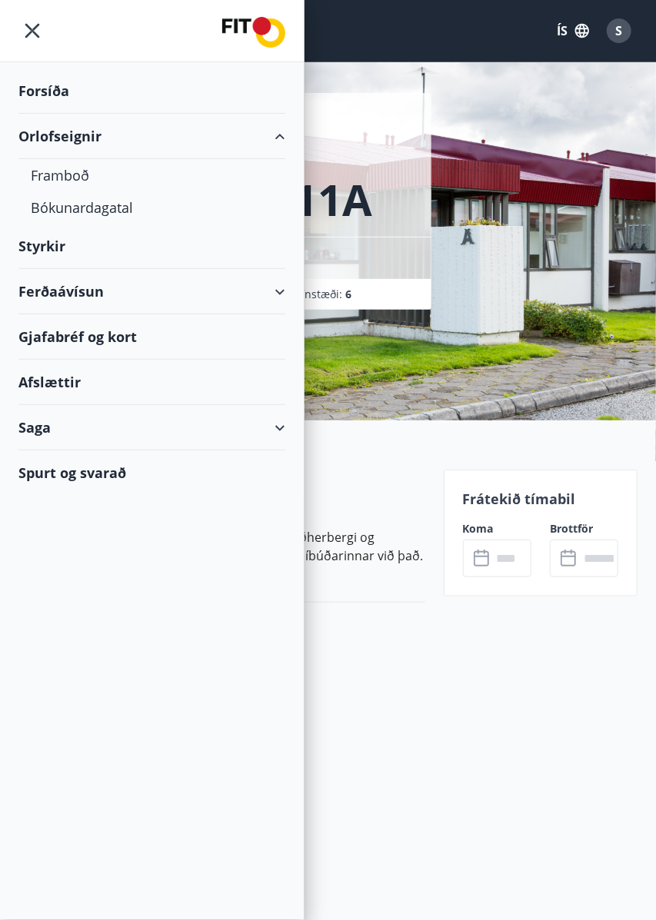
click at [113, 212] on div "Bókunardagatal" at bounding box center [152, 207] width 242 height 32
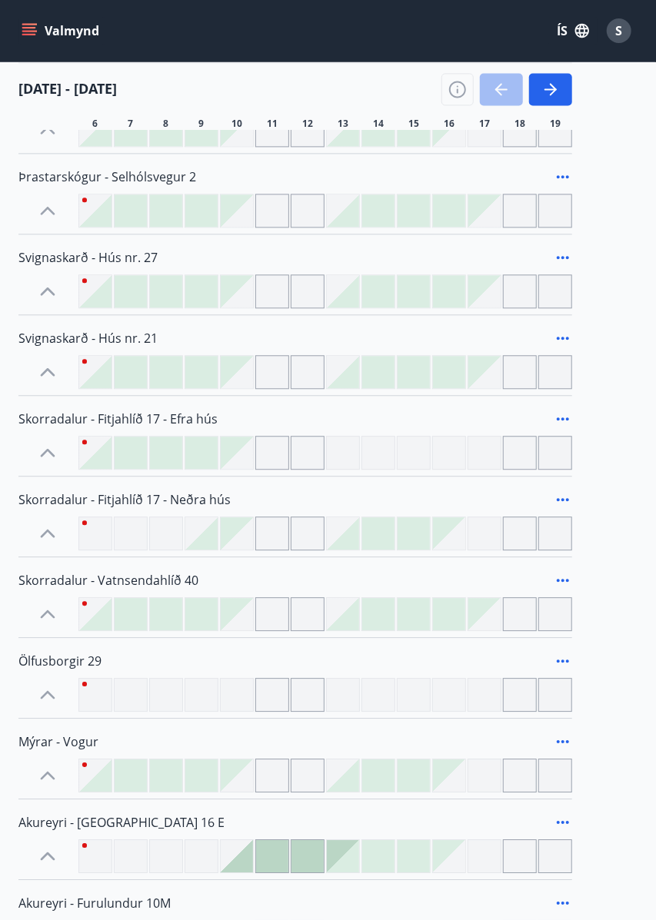
scroll to position [1056, 0]
